Goal: Task Accomplishment & Management: Manage account settings

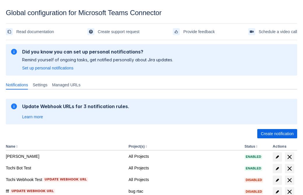
click at [277, 134] on span "Create notification" at bounding box center [277, 133] width 33 height 9
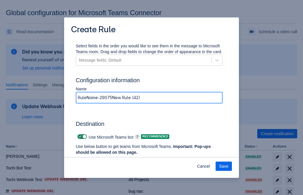
type input "RuleName-290756New Rule (42)"
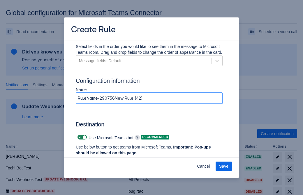
scroll to position [393, 0]
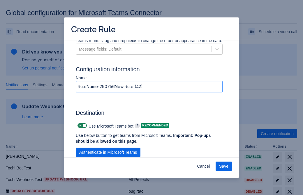
click at [108, 148] on span "Authenticate in Microsoft Teams" at bounding box center [108, 152] width 58 height 9
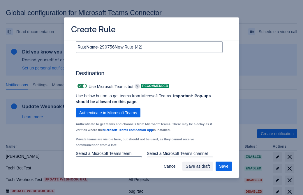
click at [109, 159] on div "Scrollable content" at bounding box center [104, 162] width 52 height 7
click at [180, 159] on div "Scrollable content" at bounding box center [175, 162] width 52 height 7
click at [224, 167] on span "Save" at bounding box center [223, 166] width 9 height 9
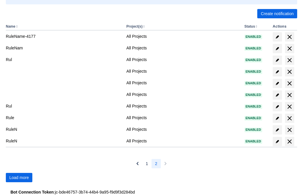
click at [19, 178] on span "Load more" at bounding box center [19, 177] width 20 height 9
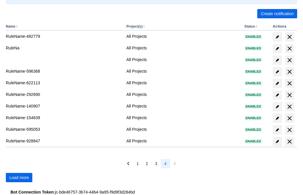
click at [19, 178] on span "Load more" at bounding box center [19, 177] width 20 height 9
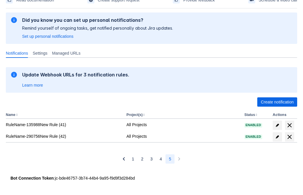
click at [289, 137] on span "delete" at bounding box center [289, 137] width 7 height 7
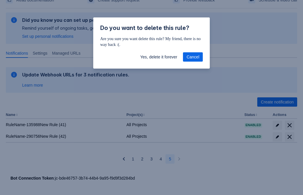
click at [158, 57] on span "Yes, delete it forever" at bounding box center [158, 56] width 37 height 9
